Goal: Transaction & Acquisition: Purchase product/service

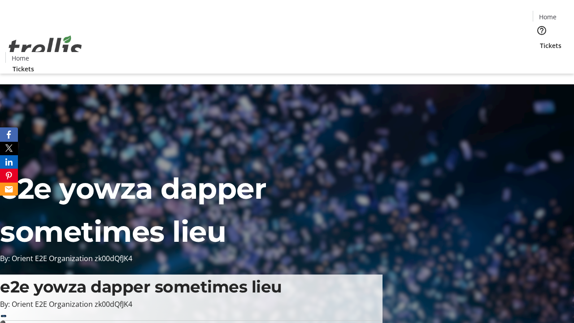
click at [540, 41] on span "Tickets" at bounding box center [551, 45] width 22 height 9
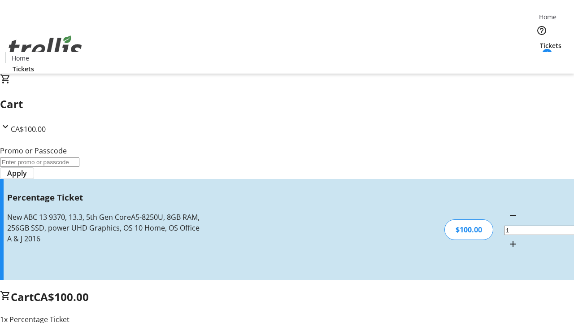
type input "FOO"
